Goal: Find contact information

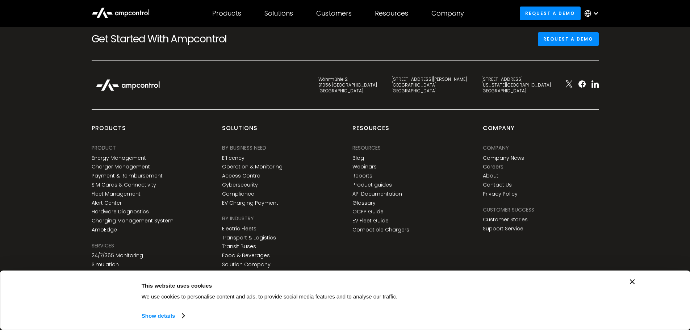
scroll to position [2699, 0]
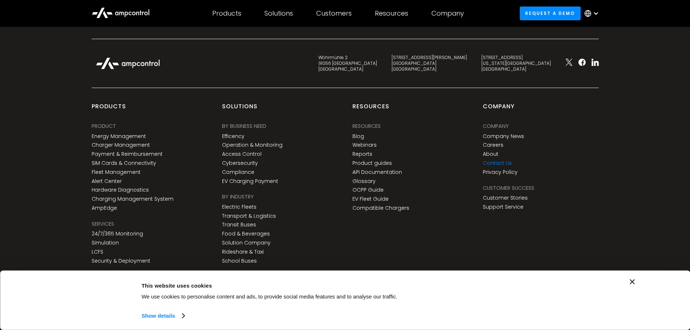
click at [498, 162] on link "Contact Us" at bounding box center [497, 163] width 29 height 6
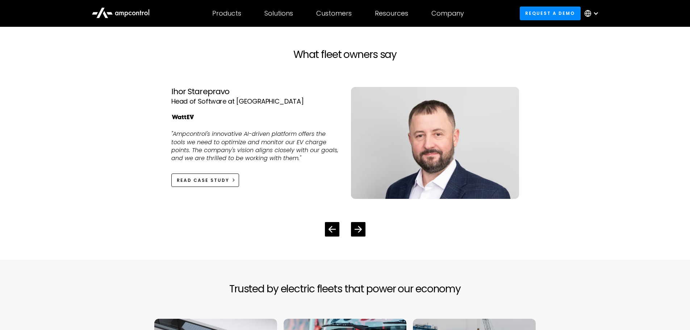
scroll to position [1636, 0]
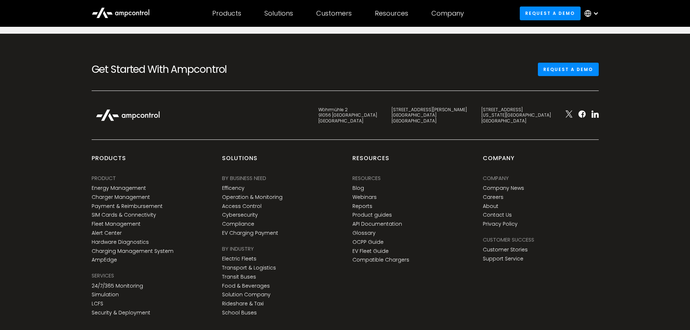
scroll to position [478, 0]
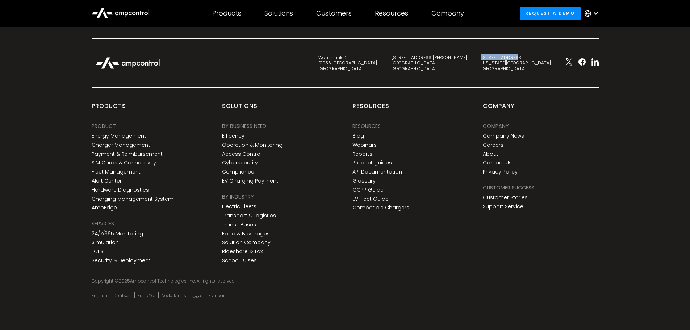
drag, startPoint x: 511, startPoint y: 56, endPoint x: 547, endPoint y: 56, distance: 35.5
click at [547, 56] on div "[STREET_ADDRESS][US_STATE]" at bounding box center [516, 63] width 84 height 17
copy div "[STREET_ADDRESS]"
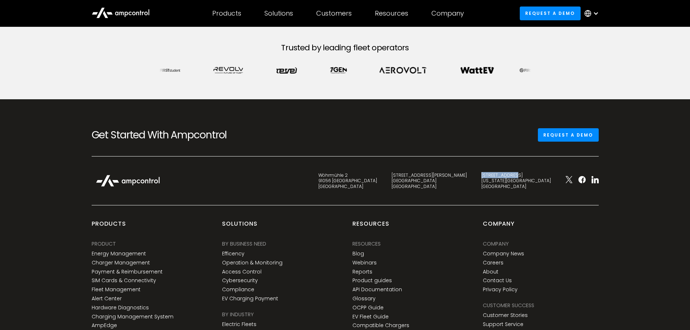
scroll to position [471, 0]
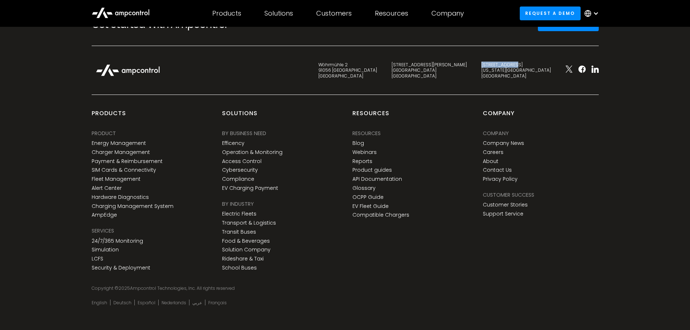
copy div "[STREET_ADDRESS]"
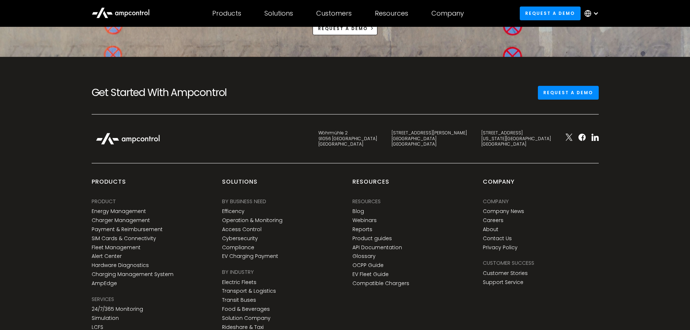
scroll to position [2981, 0]
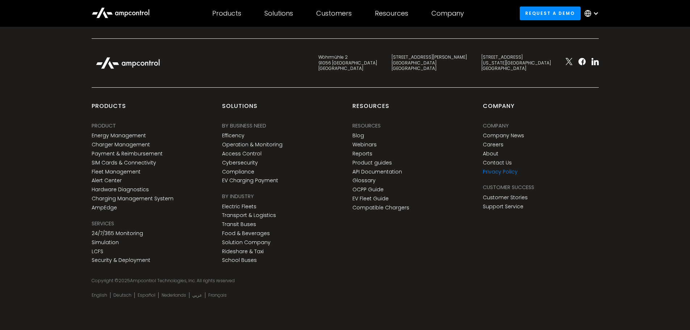
click at [493, 175] on link "Privacy Policy" at bounding box center [500, 172] width 35 height 6
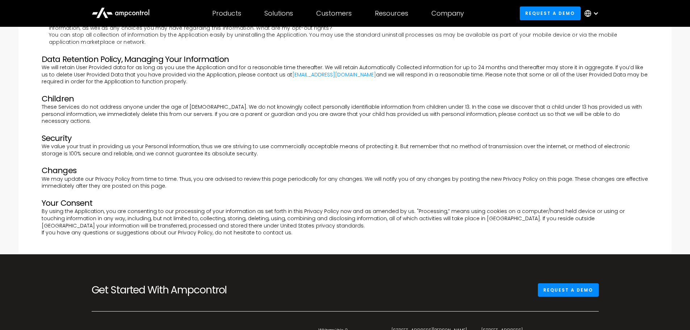
scroll to position [326, 0]
